Goal: Transaction & Acquisition: Purchase product/service

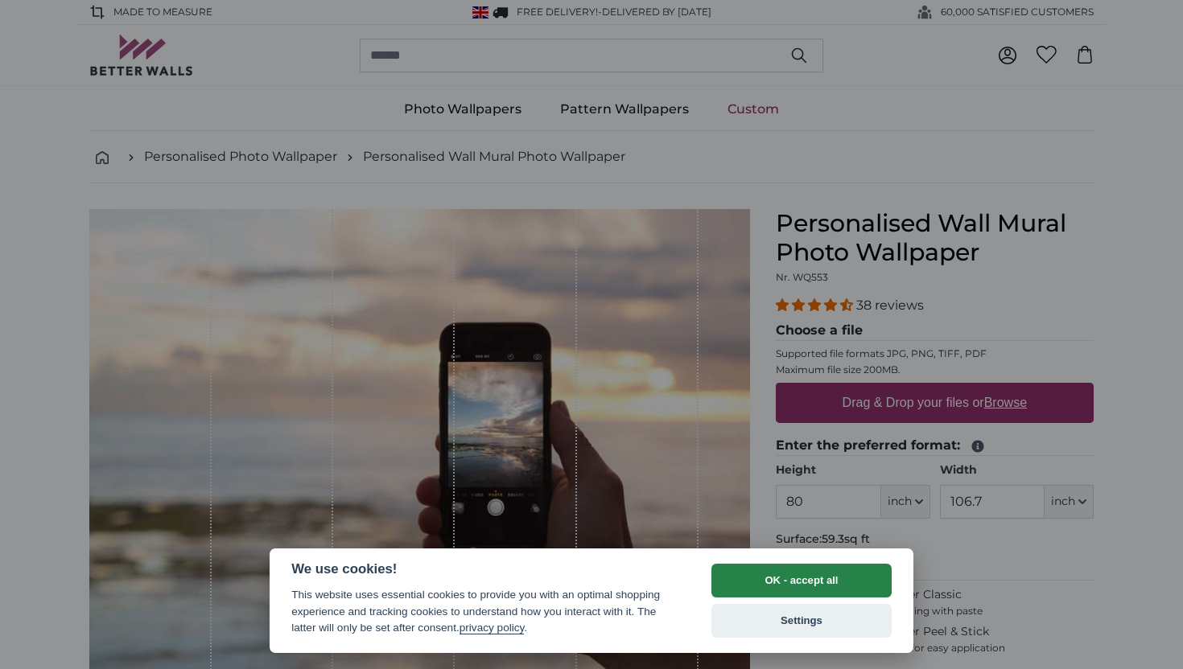
click at [753, 574] on button "OK - accept all" at bounding box center [801, 581] width 180 height 34
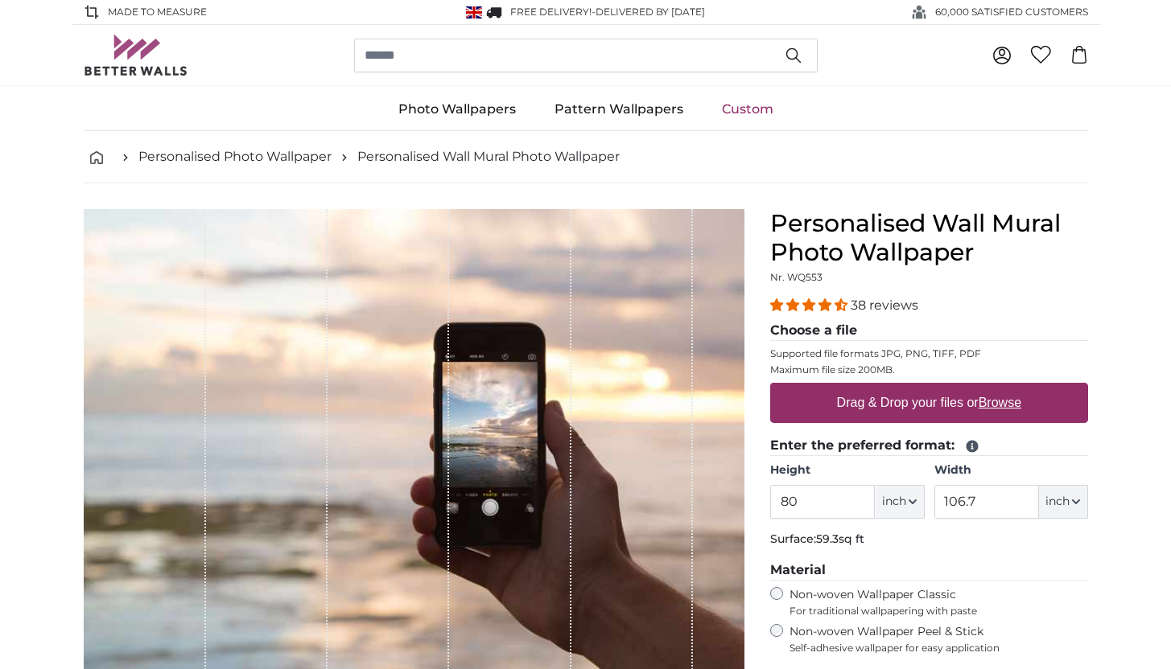
click at [1000, 393] on label "Drag & Drop your files or Browse" at bounding box center [928, 403] width 197 height 32
click at [1000, 388] on input "Drag & Drop your files or Browse" at bounding box center [929, 385] width 318 height 5
type input "**********"
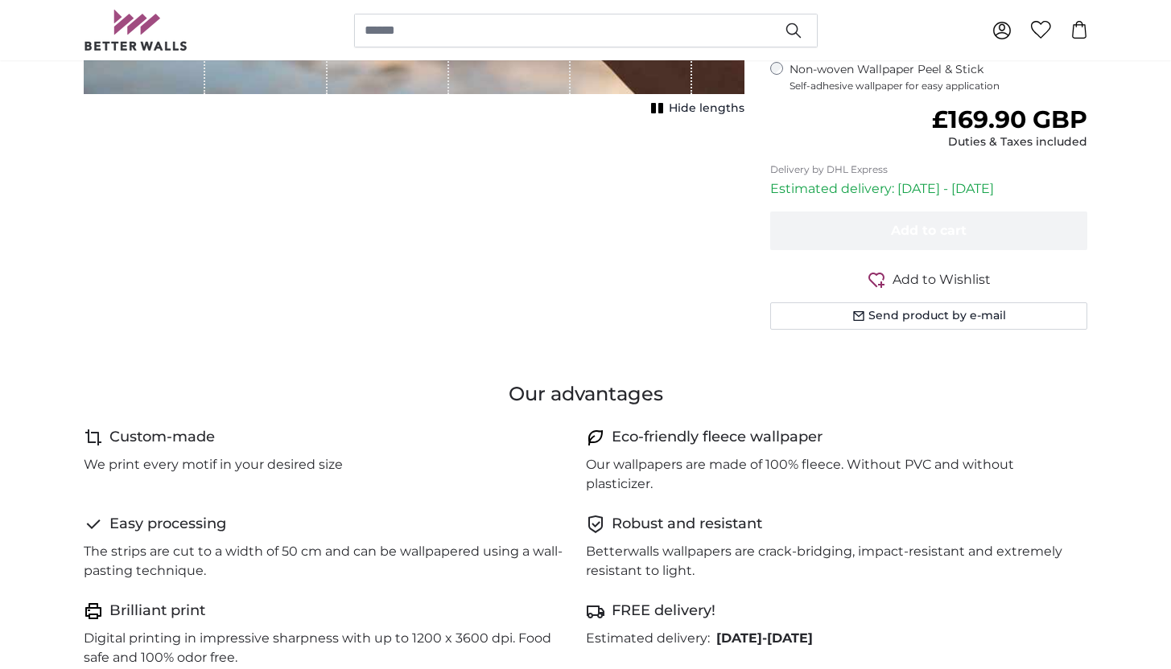
scroll to position [681, 0]
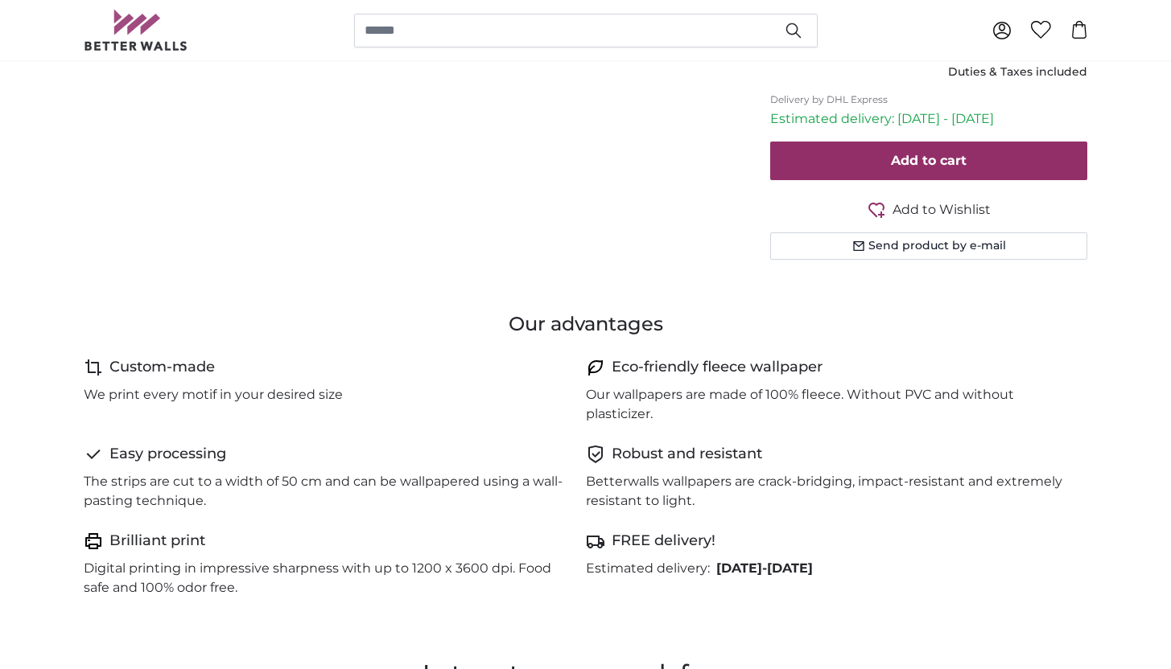
type input "164"
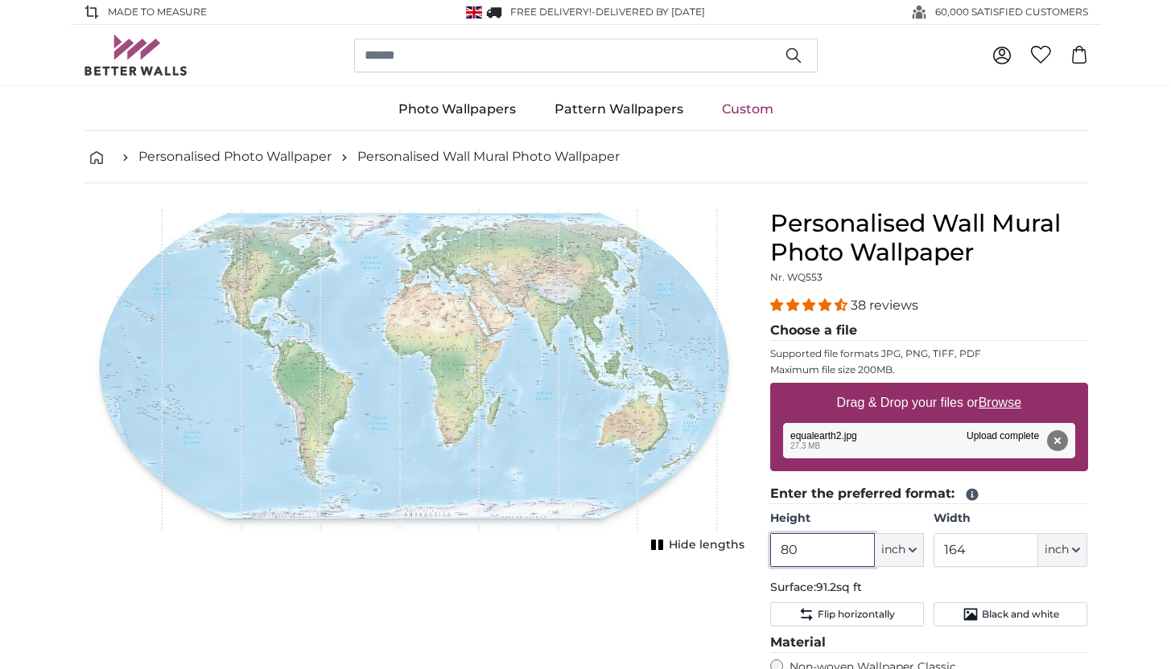
click at [824, 545] on input "80" at bounding box center [822, 550] width 105 height 34
drag, startPoint x: 824, startPoint y: 545, endPoint x: 727, endPoint y: 541, distance: 97.4
click at [727, 541] on product-detail "Cancel Crop image Hide lengths Personalised Wall Mural Photo Wallpaper Nr. WQ55…" at bounding box center [586, 593] width 1030 height 820
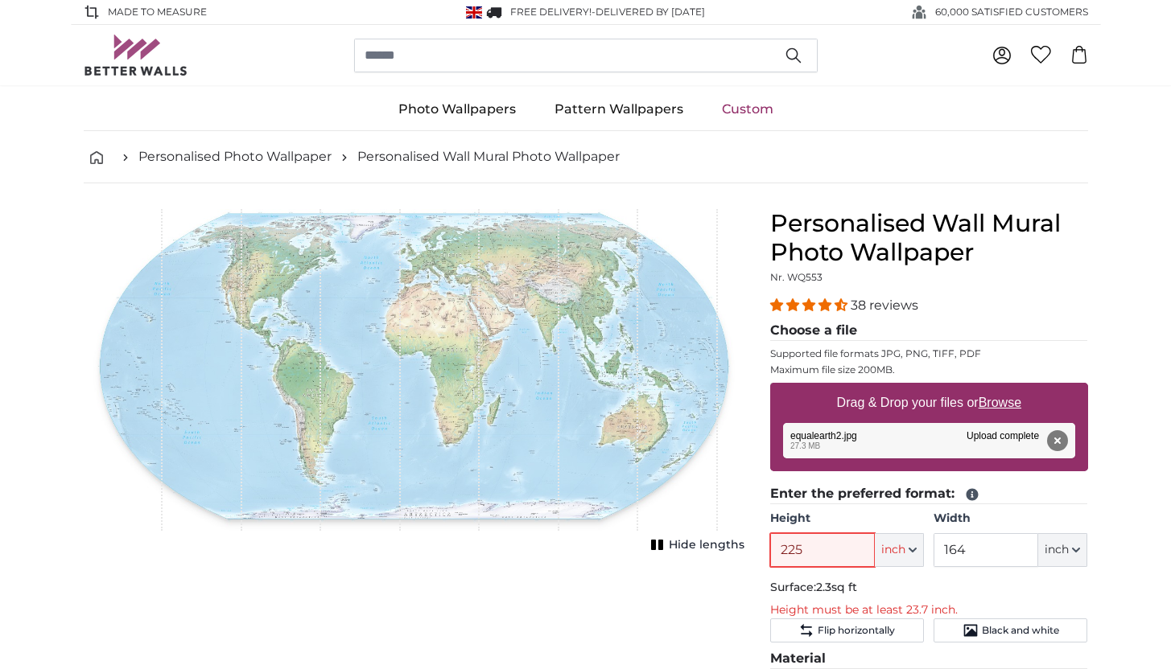
type input "225"
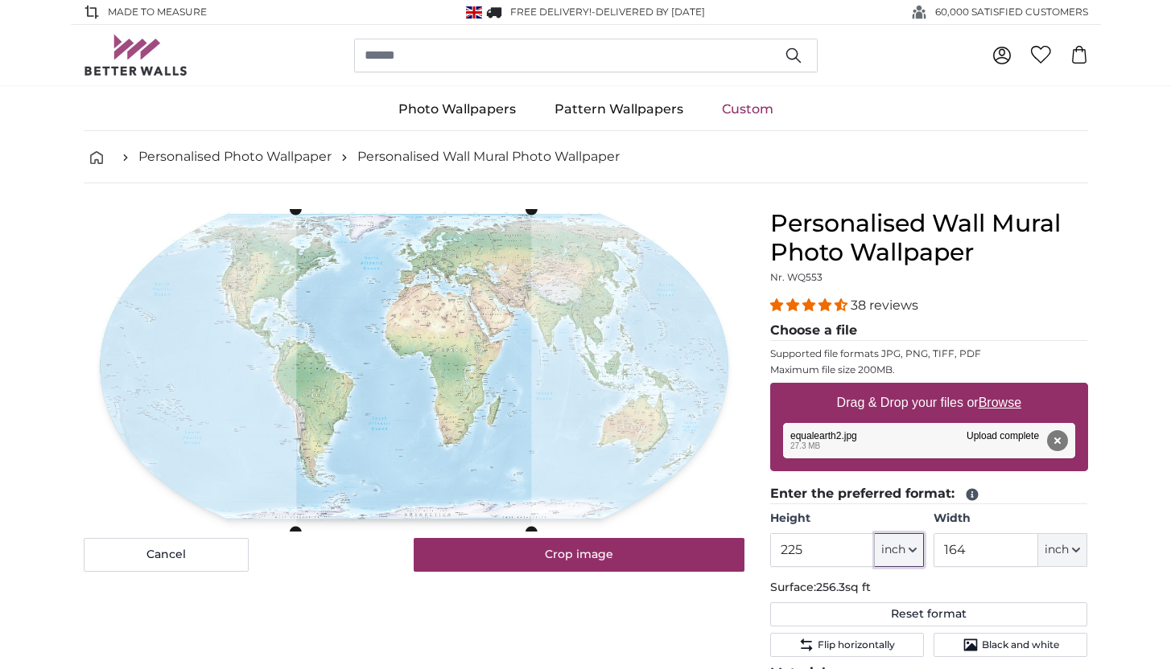
click at [904, 545] on span "inch" at bounding box center [893, 550] width 24 height 16
click at [885, 595] on link "Centimeter (cm)" at bounding box center [900, 593] width 142 height 29
type input "571.5"
type input "416.6"
drag, startPoint x: 986, startPoint y: 554, endPoint x: 929, endPoint y: 547, distance: 56.7
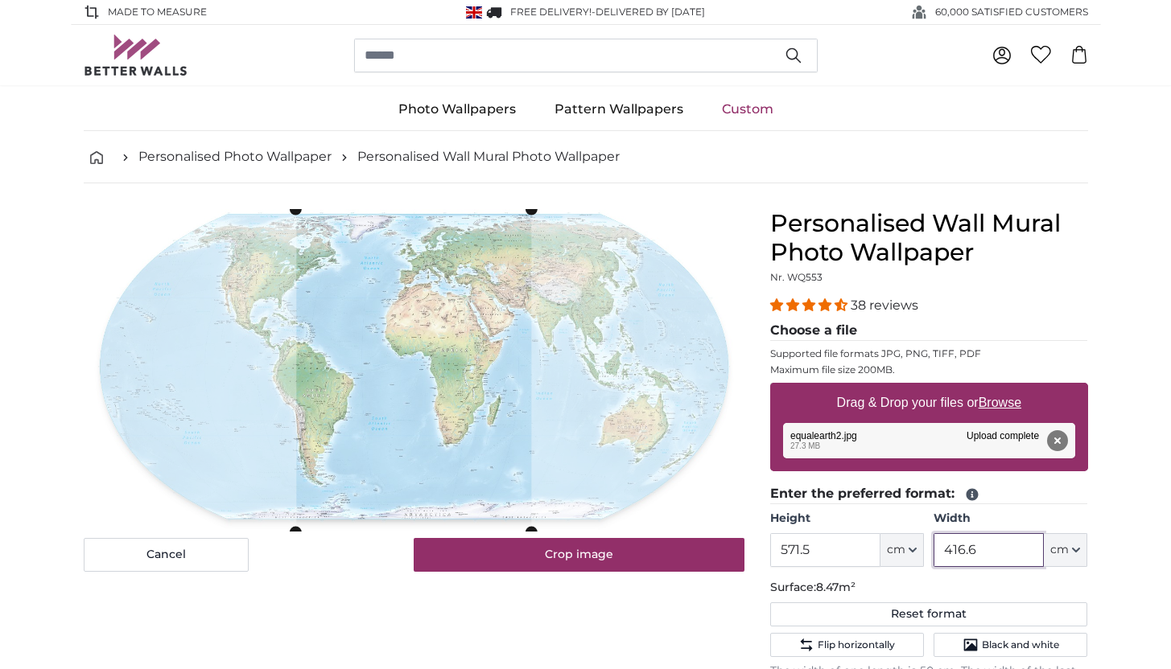
click at [929, 547] on div "Height 571.5 ft cm Centimeter (cm) Inches (inch) Feet (ft. in.) Width 416.6 ft …" at bounding box center [929, 539] width 318 height 56
drag, startPoint x: 850, startPoint y: 544, endPoint x: 666, endPoint y: 529, distance: 184.0
click at [666, 529] on product-detail "Cancel Crop image Hide lengths Personalised Wall Mural Photo Wallpaper Nr. WQ55…" at bounding box center [586, 627] width 1030 height 889
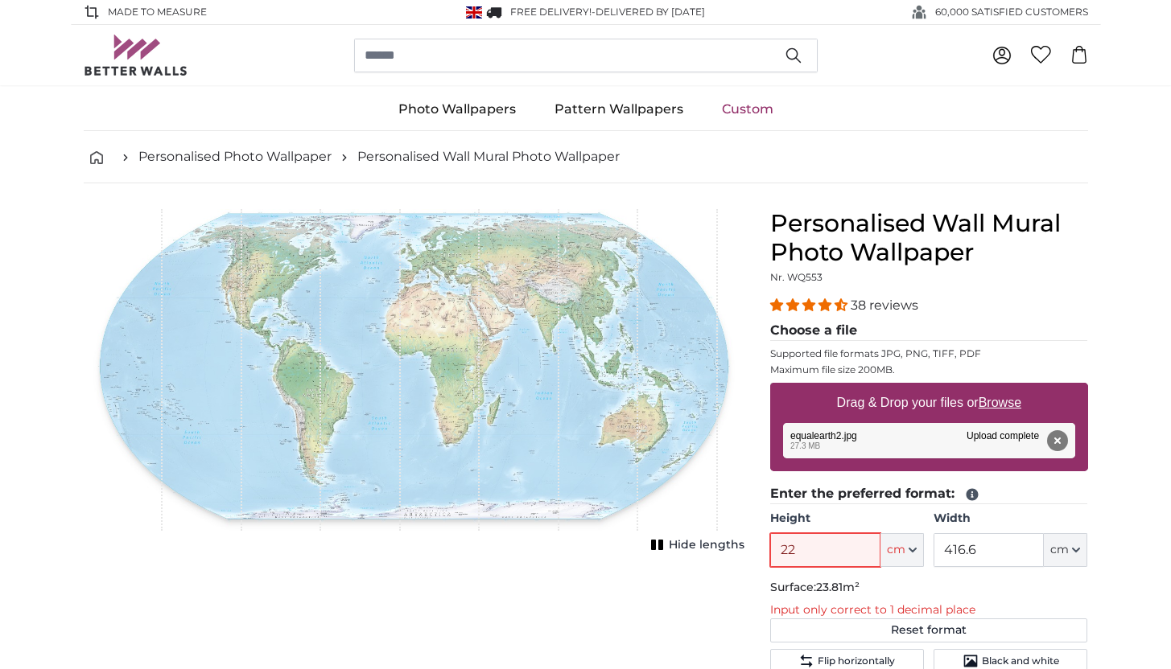
type input "225"
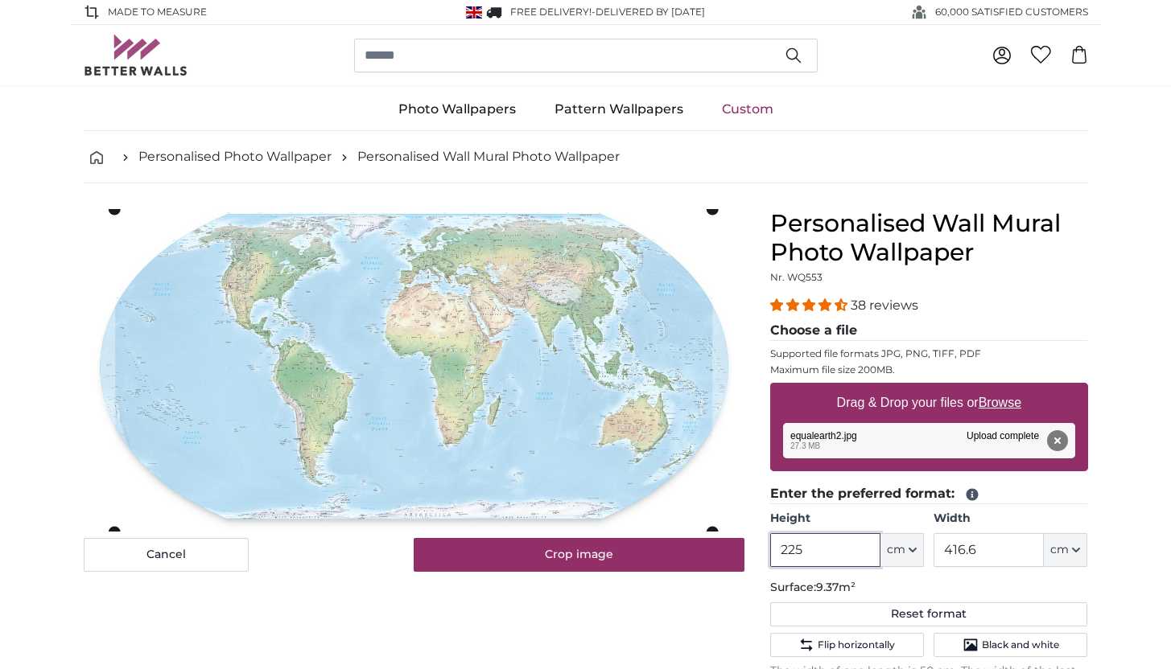
type input "225"
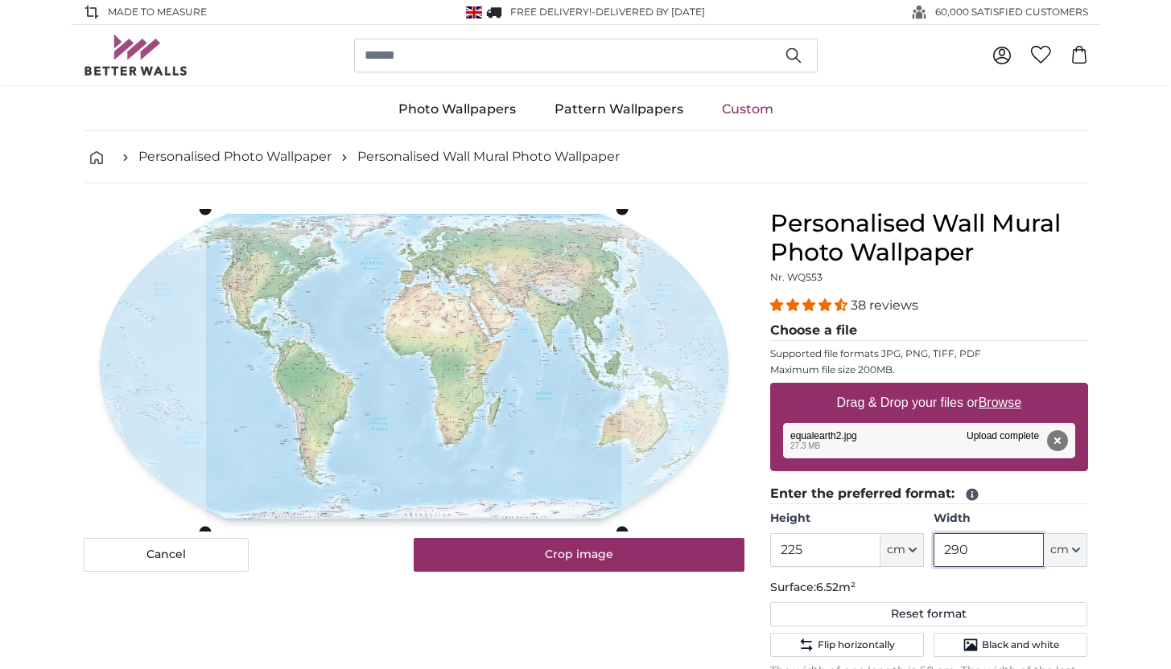
type input "290"
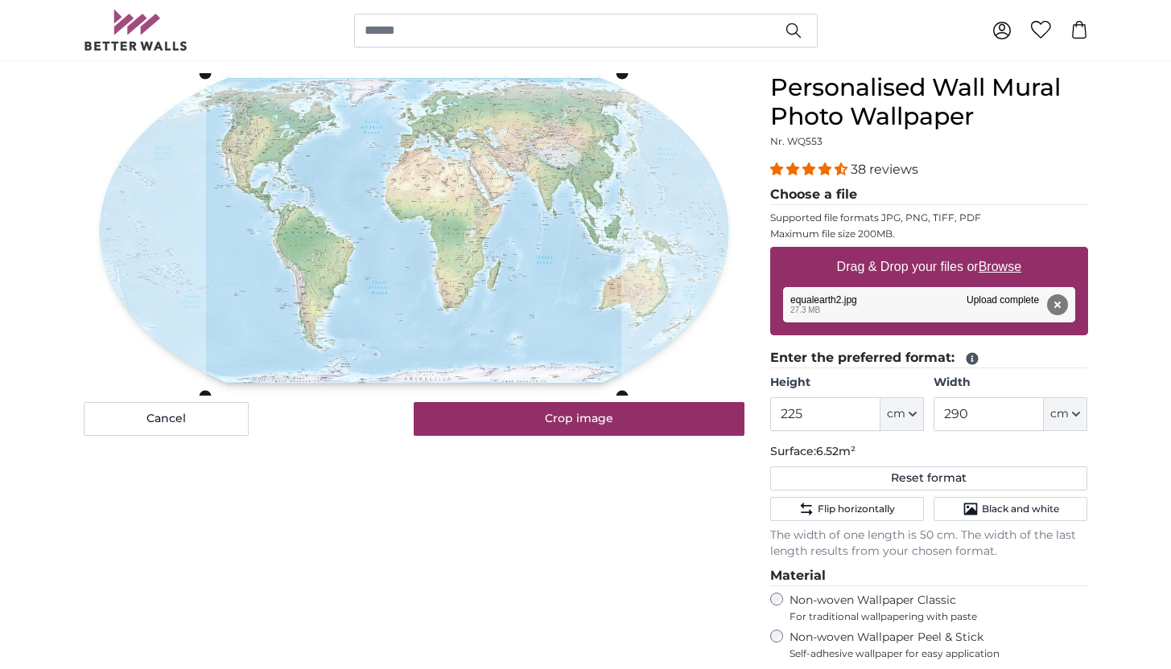
scroll to position [141, 0]
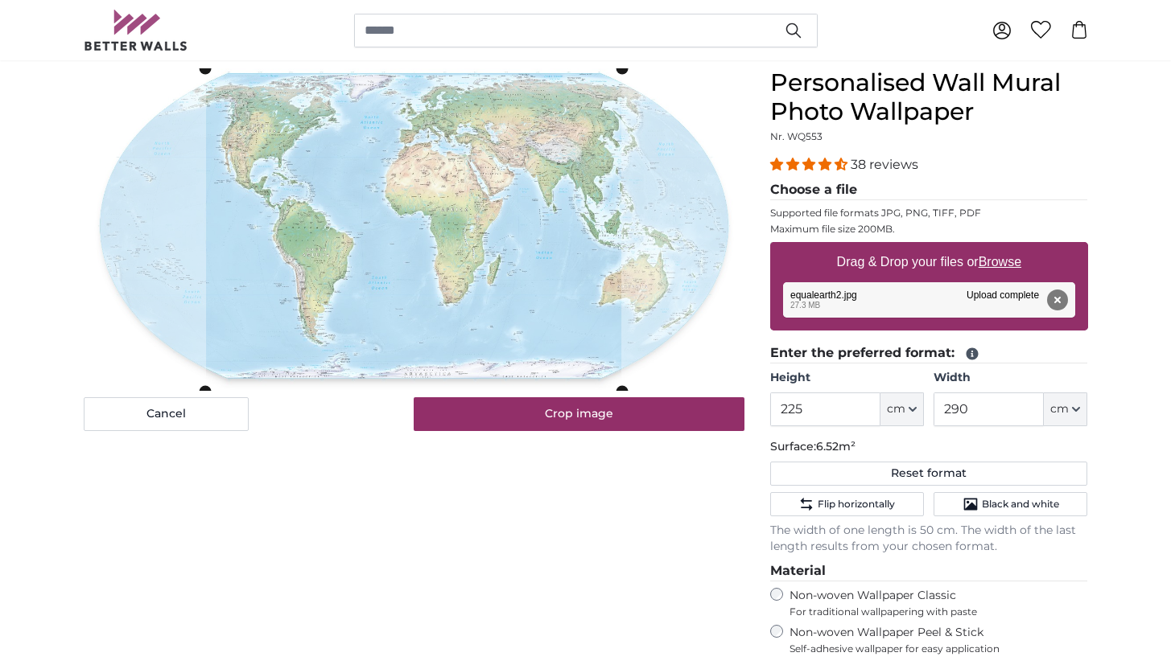
click at [830, 442] on span "6.52m²" at bounding box center [835, 446] width 39 height 14
click at [624, 492] on div "Cancel Crop image Hide lengths" at bounding box center [414, 499] width 686 height 863
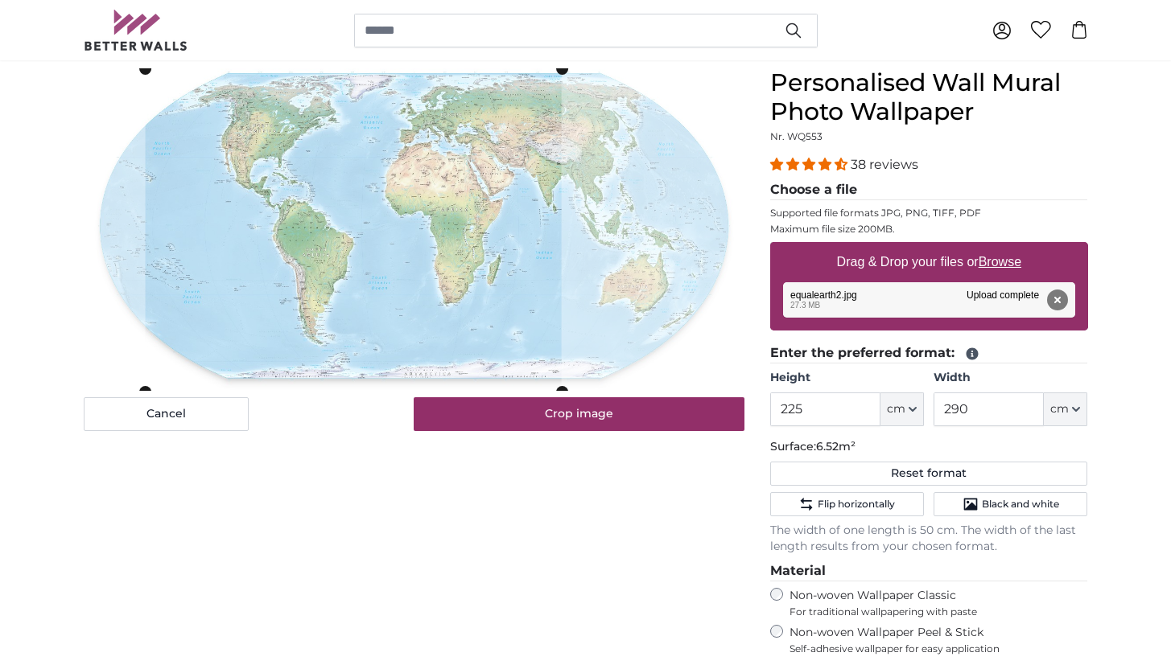
click at [443, 253] on cropper-handle at bounding box center [353, 229] width 416 height 323
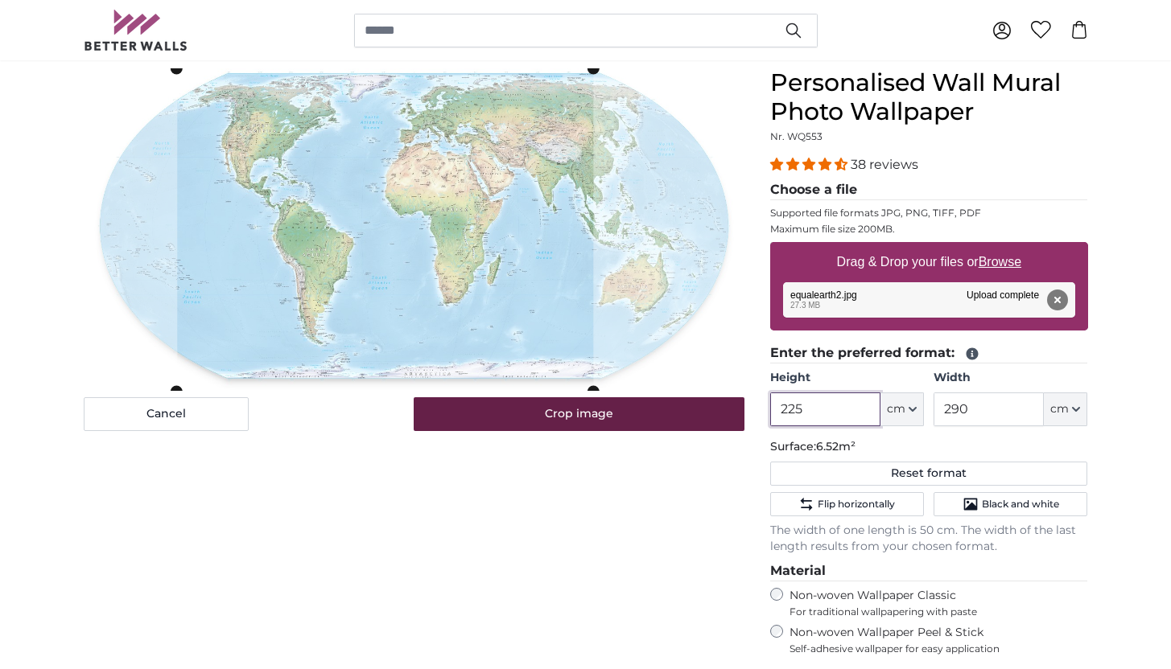
drag, startPoint x: 824, startPoint y: 413, endPoint x: 722, endPoint y: 412, distance: 102.2
click at [722, 412] on product-detail "Cancel Crop image Hide lengths Personalised Wall Mural Photo Wallpaper Nr. WQ55…" at bounding box center [586, 487] width 1030 height 889
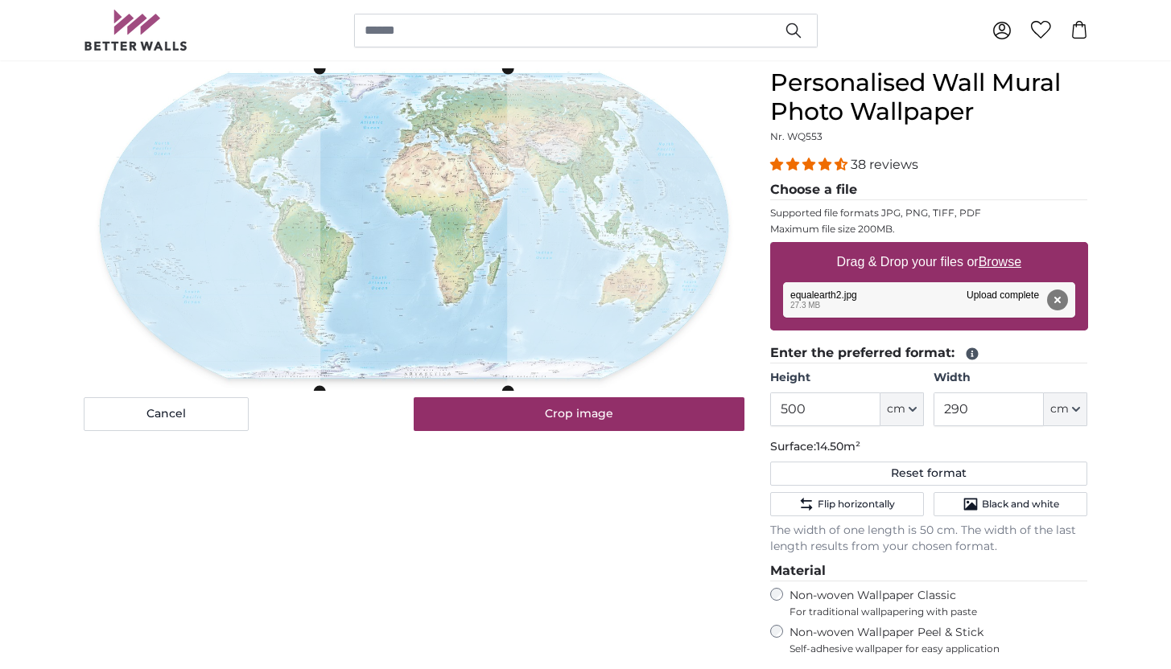
click at [622, 503] on div "Cancel Crop image Hide lengths" at bounding box center [414, 499] width 686 height 863
drag, startPoint x: 828, startPoint y: 418, endPoint x: 717, endPoint y: 393, distance: 113.6
click at [717, 393] on product-detail "Cancel Crop image Hide lengths Personalised Wall Mural Photo Wallpaper Nr. WQ55…" at bounding box center [586, 487] width 1030 height 889
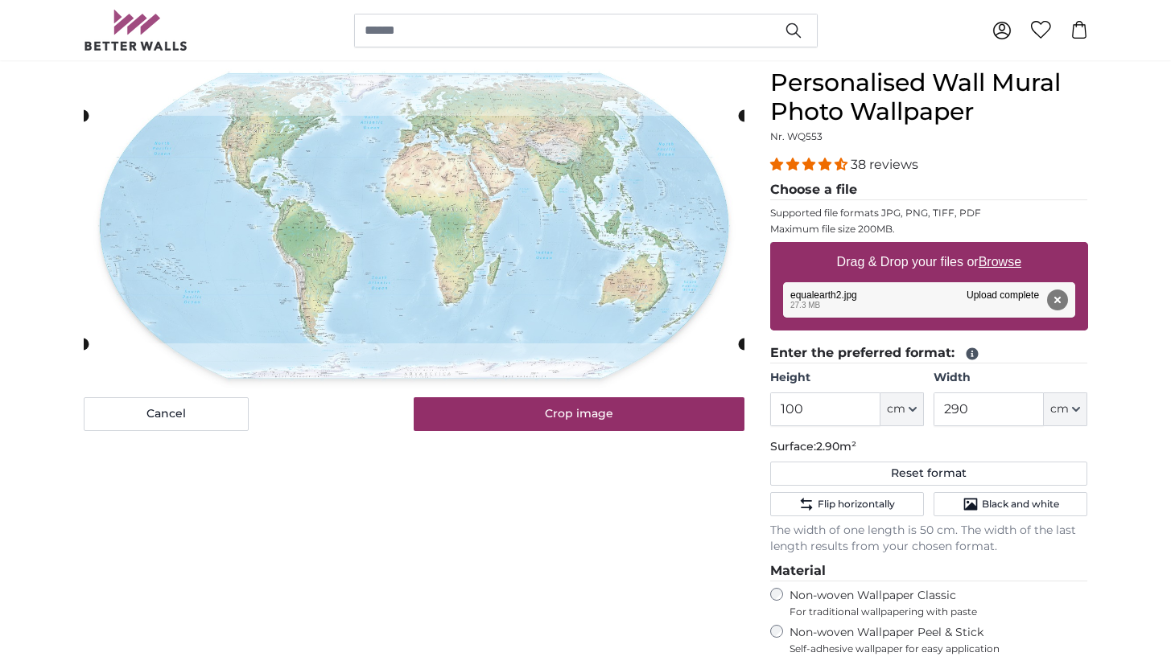
click at [550, 535] on div "Cancel Crop image Hide lengths" at bounding box center [414, 499] width 686 height 863
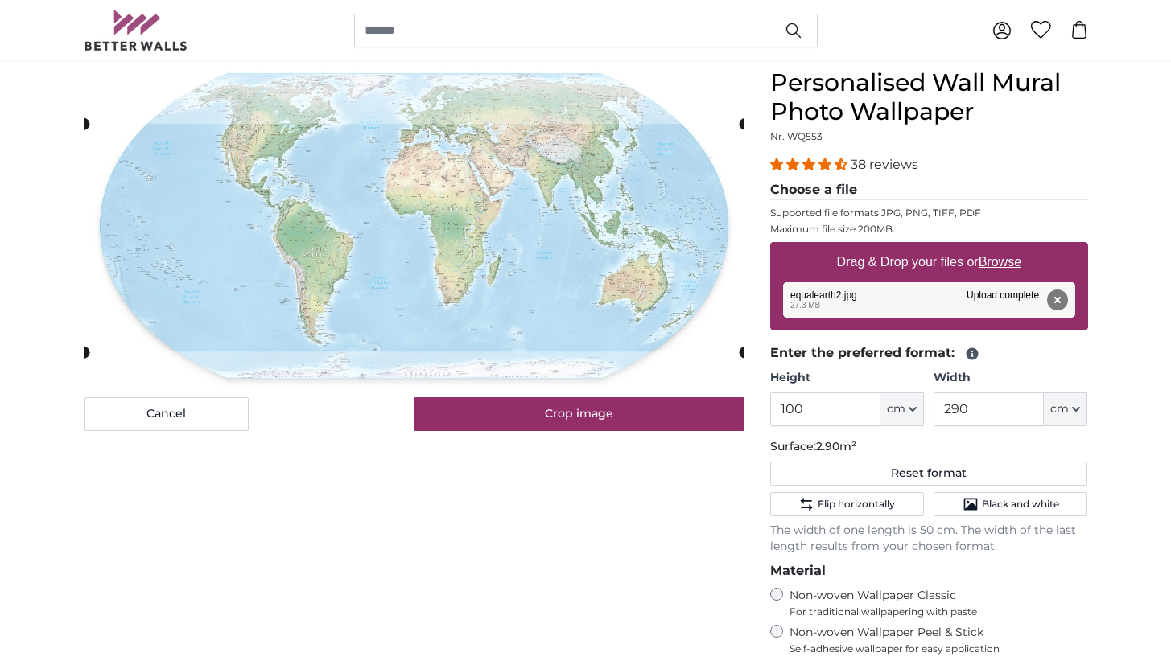
click at [604, 204] on cropper-handle at bounding box center [414, 238] width 661 height 228
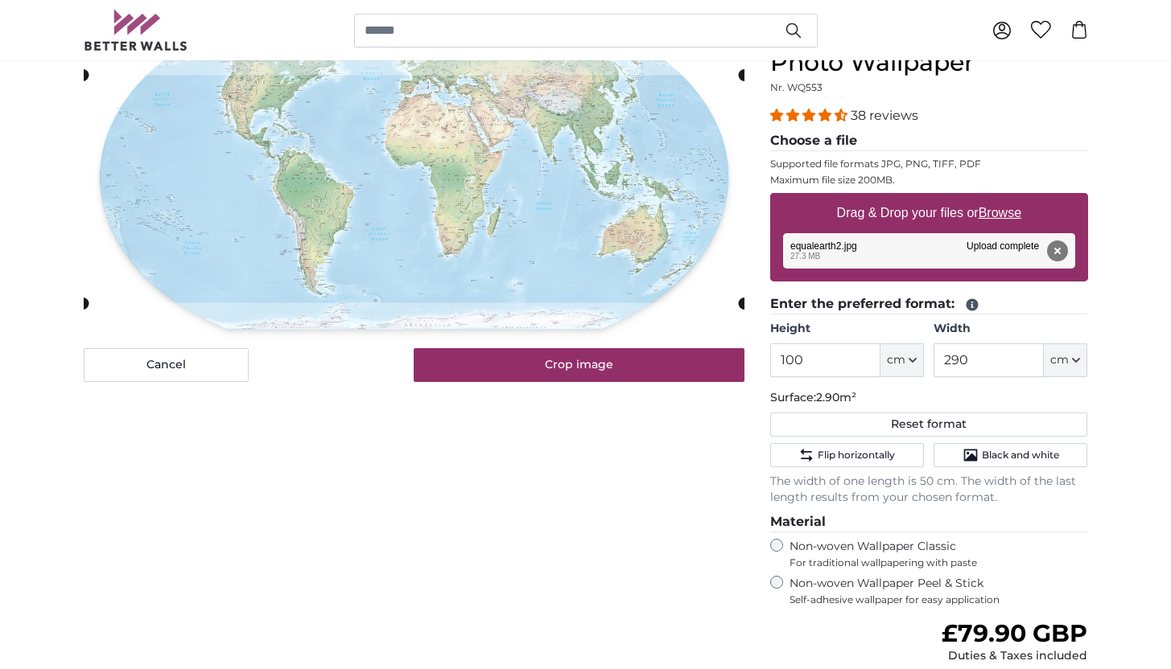
scroll to position [183, 0]
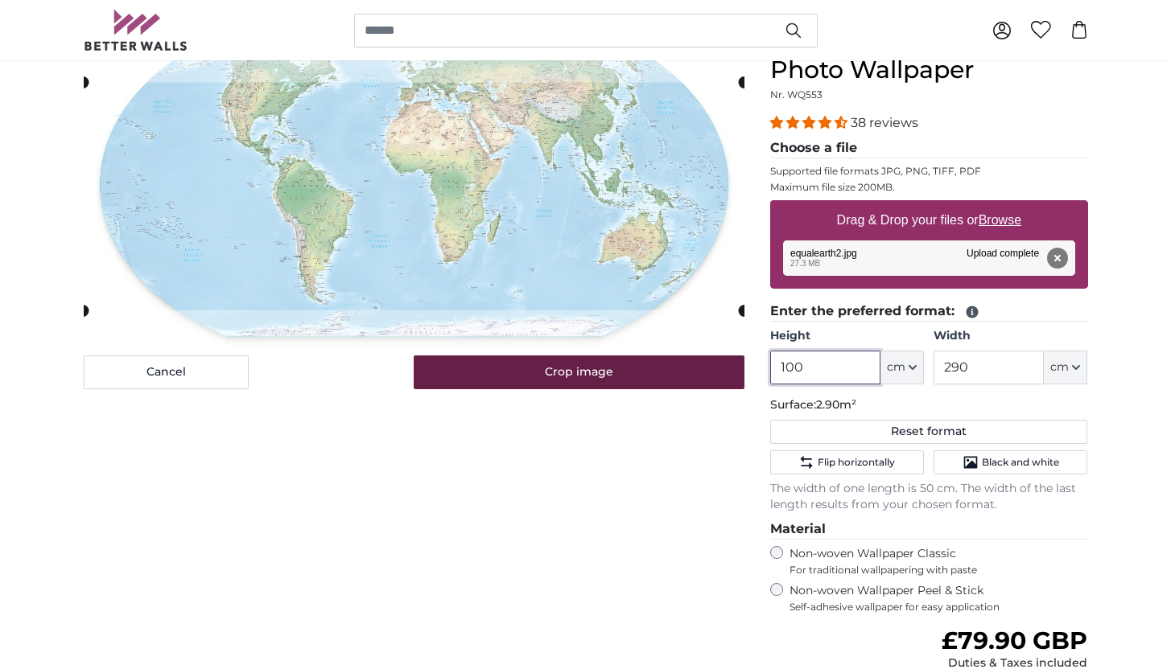
drag, startPoint x: 818, startPoint y: 370, endPoint x: 730, endPoint y: 359, distance: 89.2
click at [730, 359] on product-detail "Cancel Crop image Hide lengths Personalised Wall Mural Photo Wallpaper Nr. WQ55…" at bounding box center [586, 445] width 1030 height 889
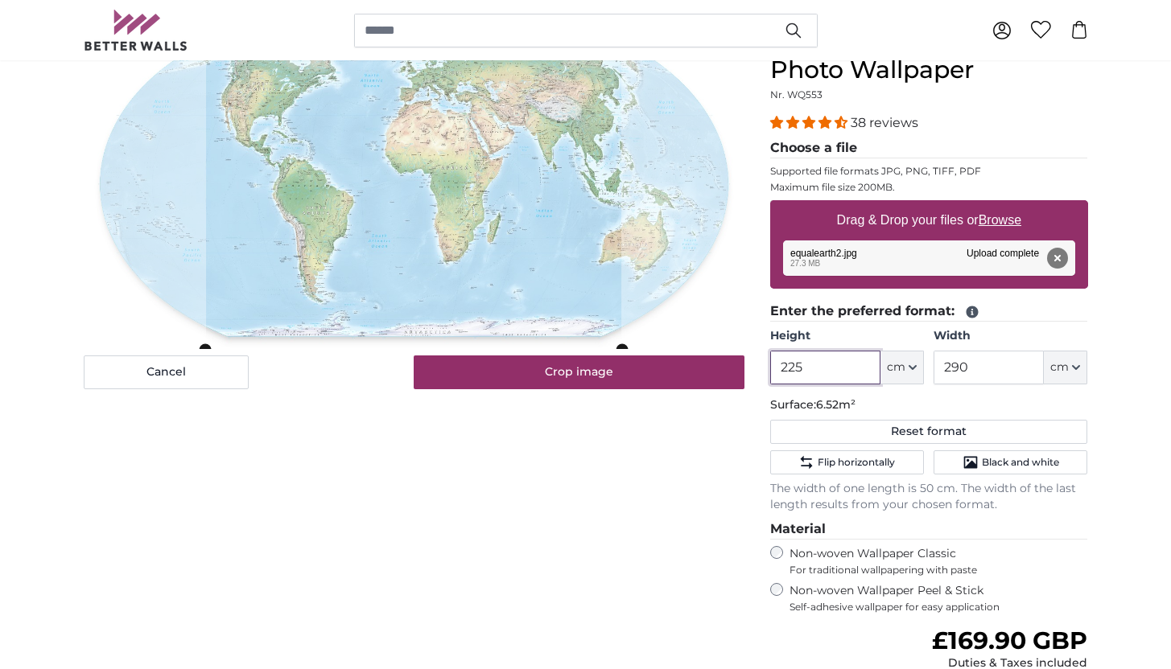
type input "225"
click at [626, 525] on div "Cancel Crop image Hide lengths" at bounding box center [414, 458] width 686 height 863
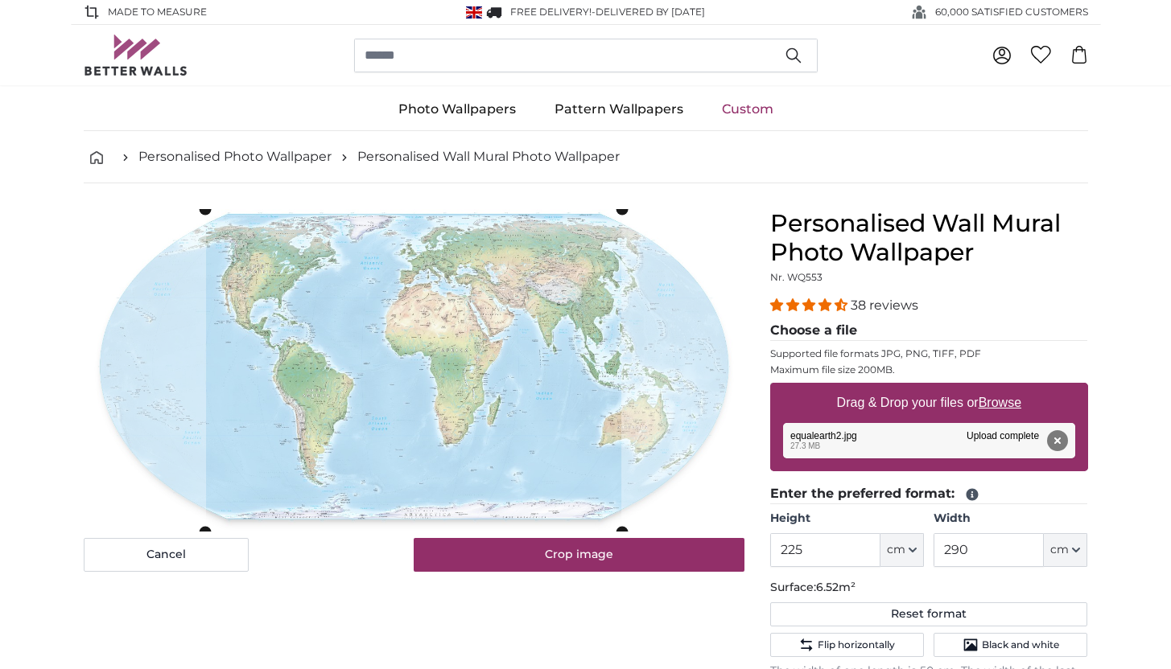
click at [866, 237] on h1 "Personalised Wall Mural Photo Wallpaper" at bounding box center [929, 238] width 318 height 58
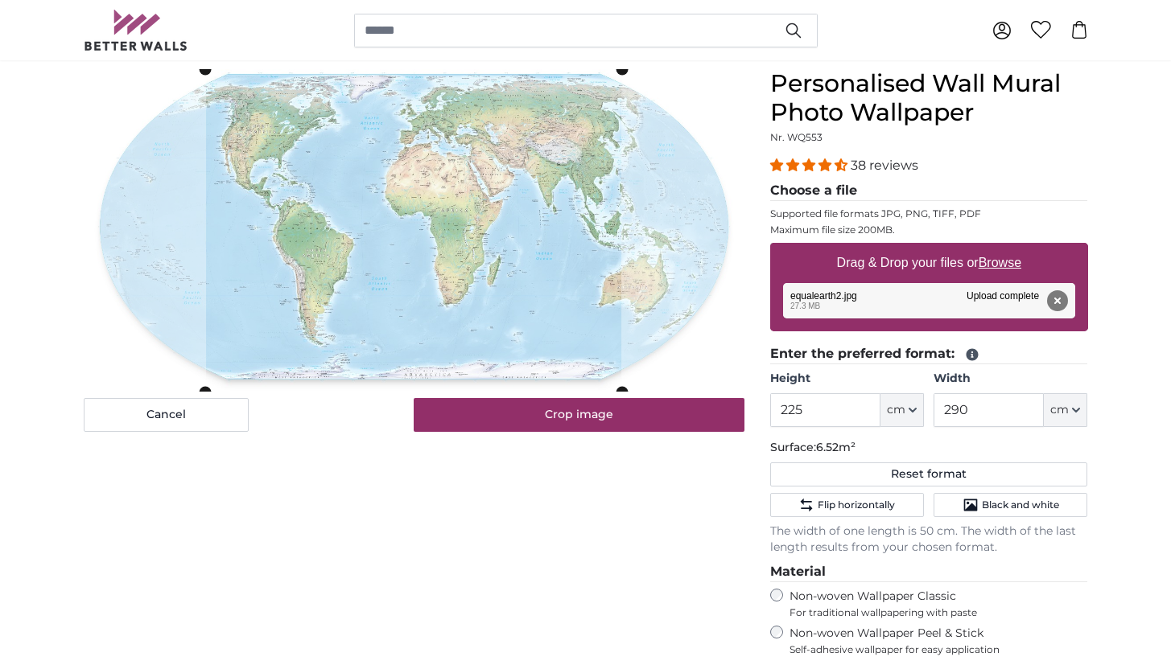
scroll to position [71, 0]
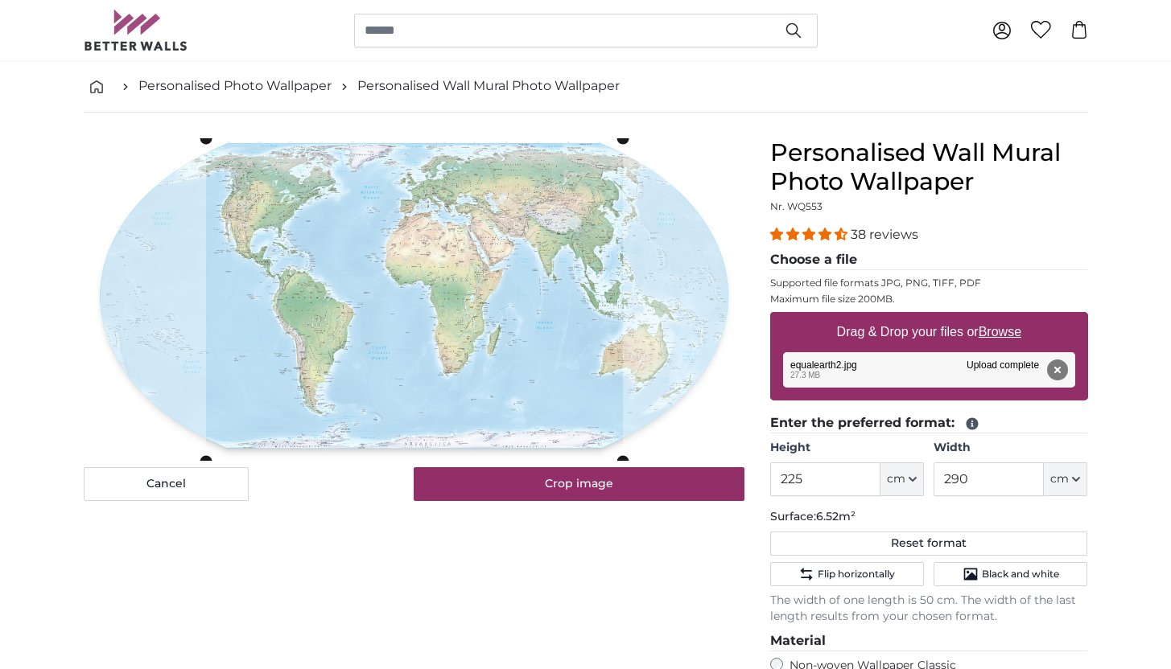
click at [705, 540] on div "Cancel Crop image Hide lengths" at bounding box center [414, 569] width 686 height 863
